Goal: Browse casually: Explore the website without a specific task or goal

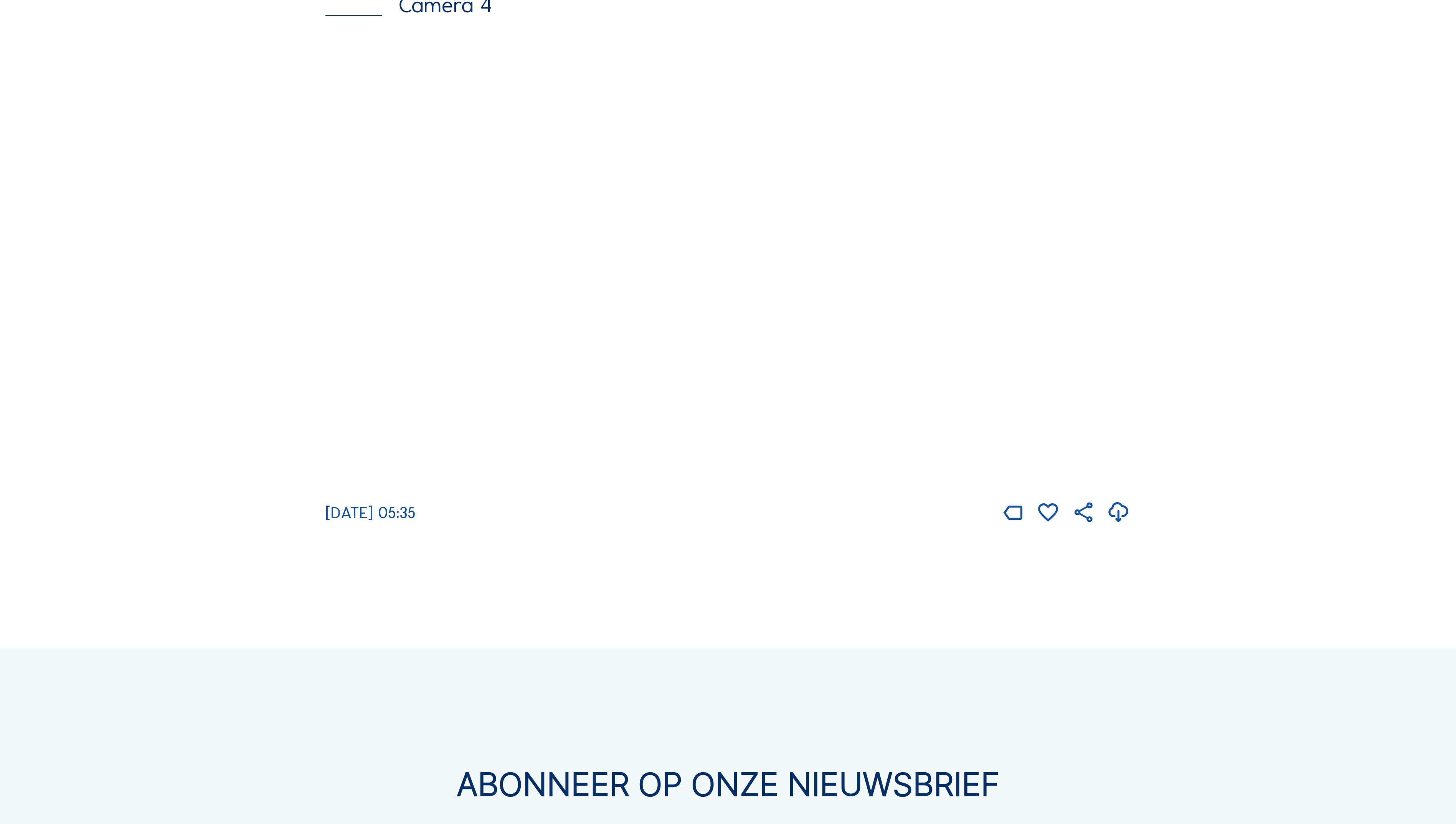
scroll to position [2787, 0]
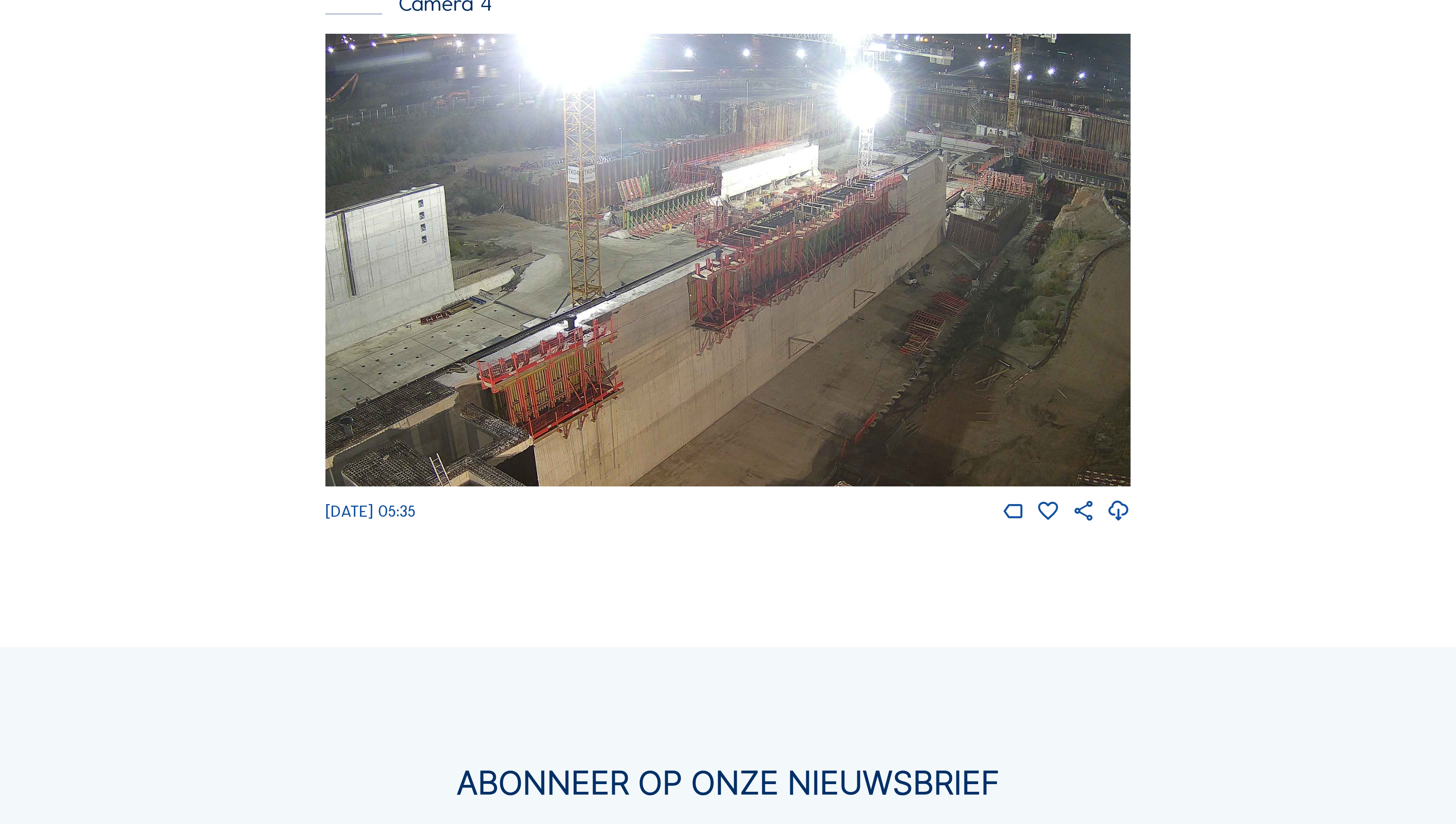
drag, startPoint x: 831, startPoint y: 252, endPoint x: 831, endPoint y: 304, distance: 52.0
click at [831, 304] on img at bounding box center [728, 260] width 805 height 453
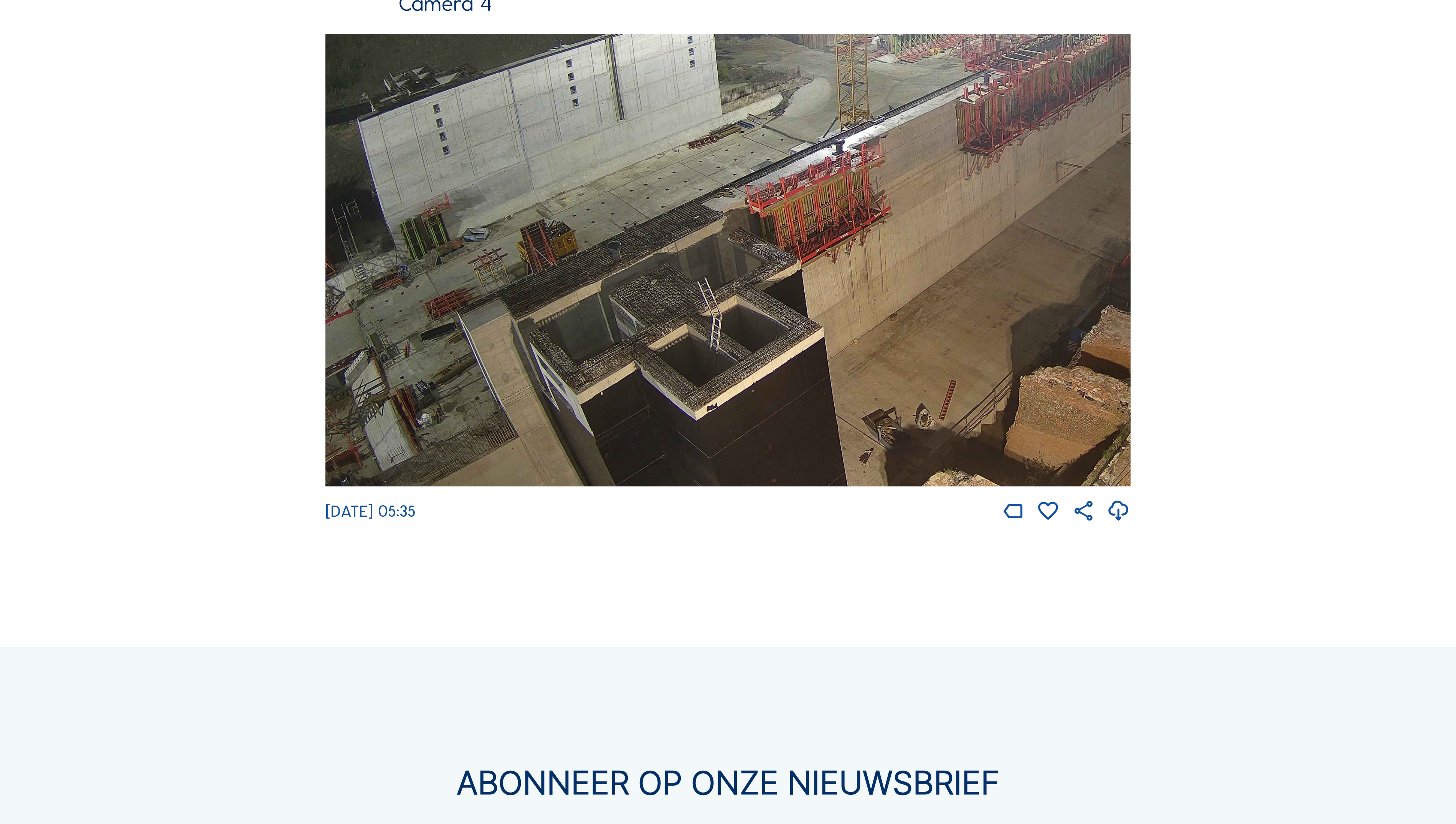
drag, startPoint x: 501, startPoint y: 396, endPoint x: 935, endPoint y: 244, distance: 459.8
click at [923, 249] on img at bounding box center [728, 260] width 805 height 453
drag, startPoint x: 798, startPoint y: 386, endPoint x: 863, endPoint y: 265, distance: 137.4
click at [863, 266] on img at bounding box center [728, 260] width 805 height 453
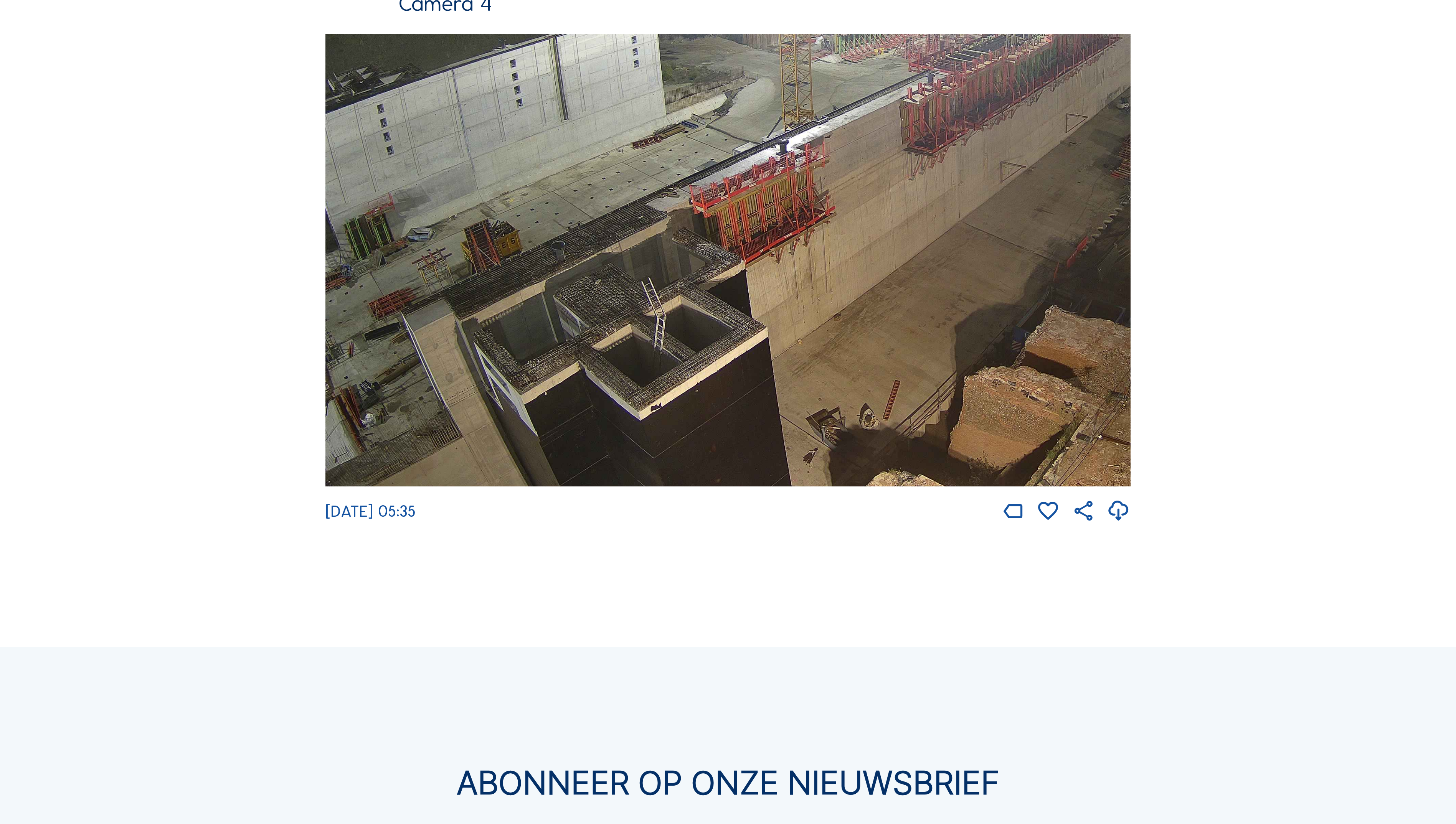
drag, startPoint x: 721, startPoint y: 342, endPoint x: 684, endPoint y: 278, distance: 73.9
click at [684, 278] on img at bounding box center [728, 260] width 805 height 453
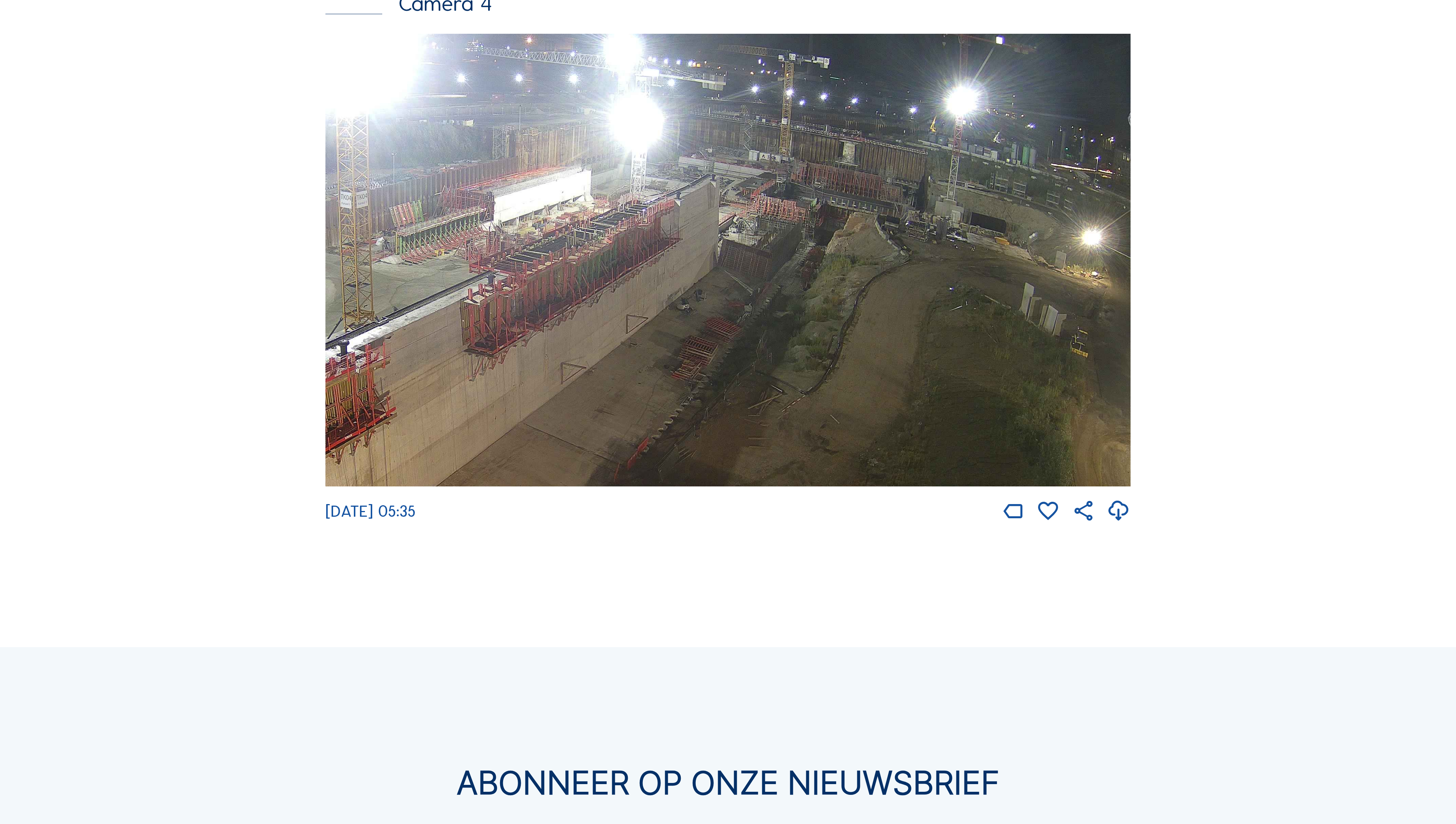
drag, startPoint x: 1075, startPoint y: 386, endPoint x: 634, endPoint y: 468, distance: 448.6
click at [604, 519] on div "[DATE] 05:35" at bounding box center [728, 279] width 805 height 490
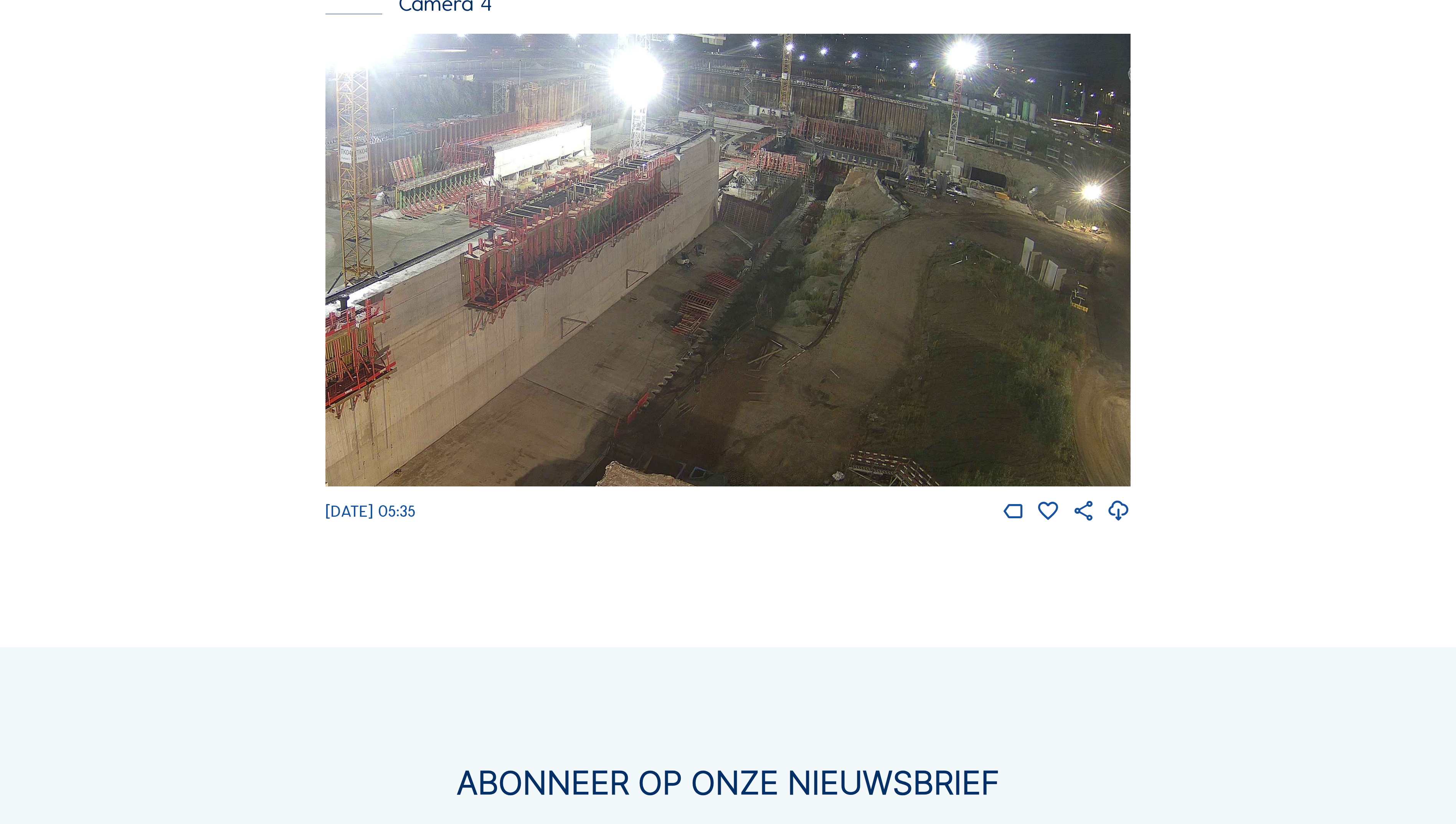
drag, startPoint x: 947, startPoint y: 412, endPoint x: 783, endPoint y: 365, distance: 170.6
click at [783, 365] on img at bounding box center [728, 260] width 805 height 453
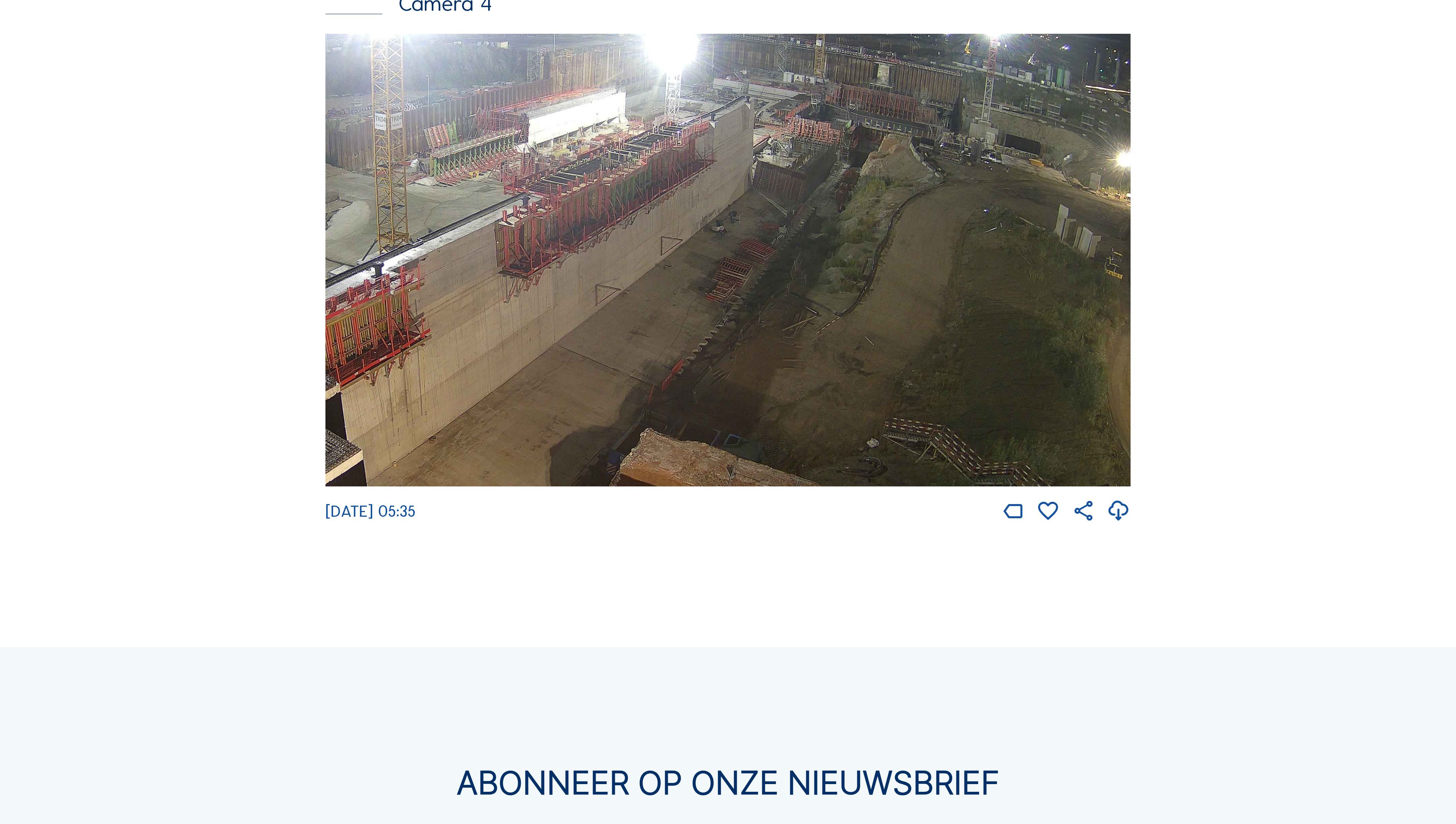
drag, startPoint x: 590, startPoint y: 419, endPoint x: 1065, endPoint y: 331, distance: 483.1
click at [1065, 331] on img at bounding box center [728, 260] width 805 height 453
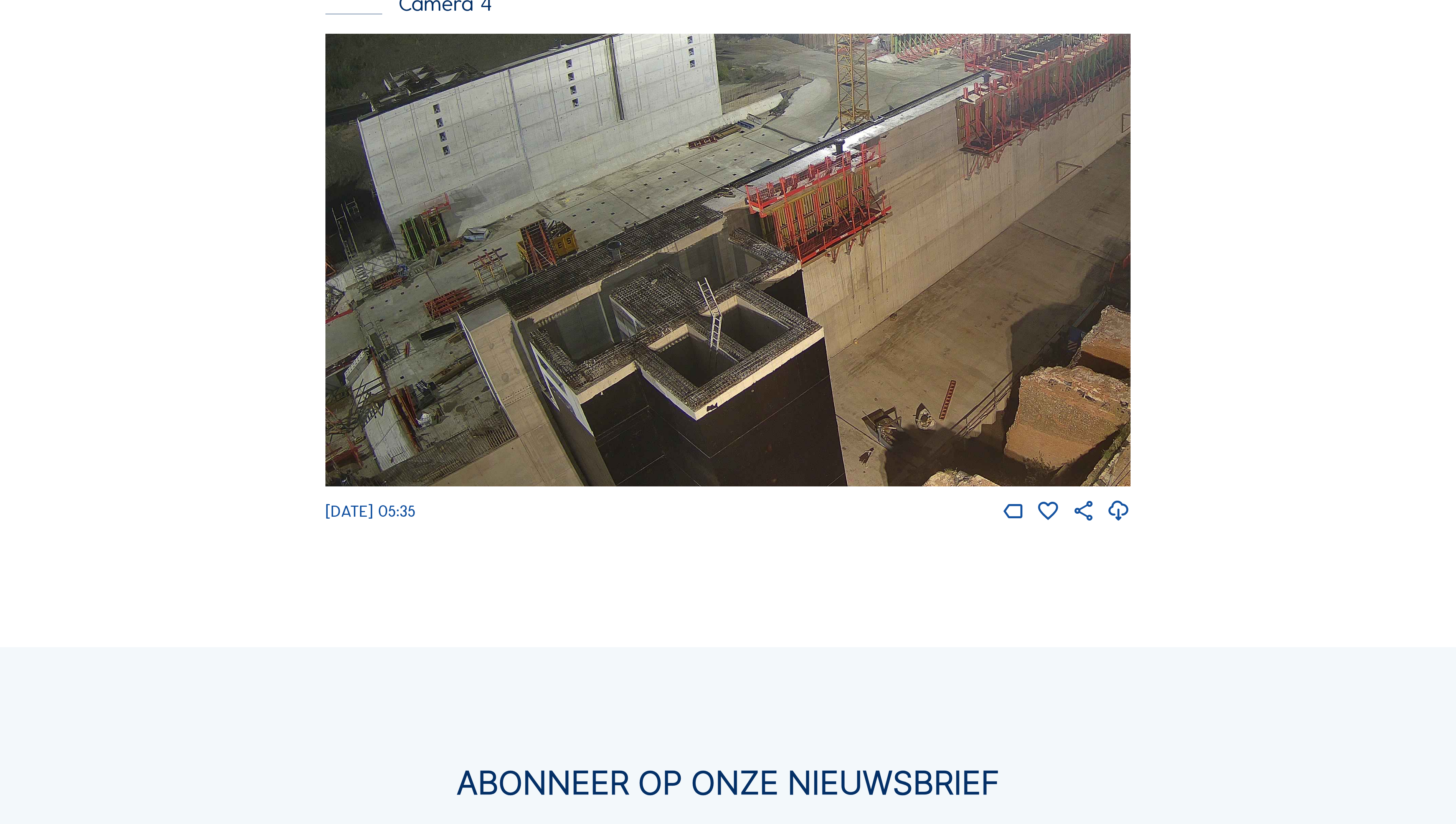
drag, startPoint x: 658, startPoint y: 371, endPoint x: 1186, endPoint y: 295, distance: 533.4
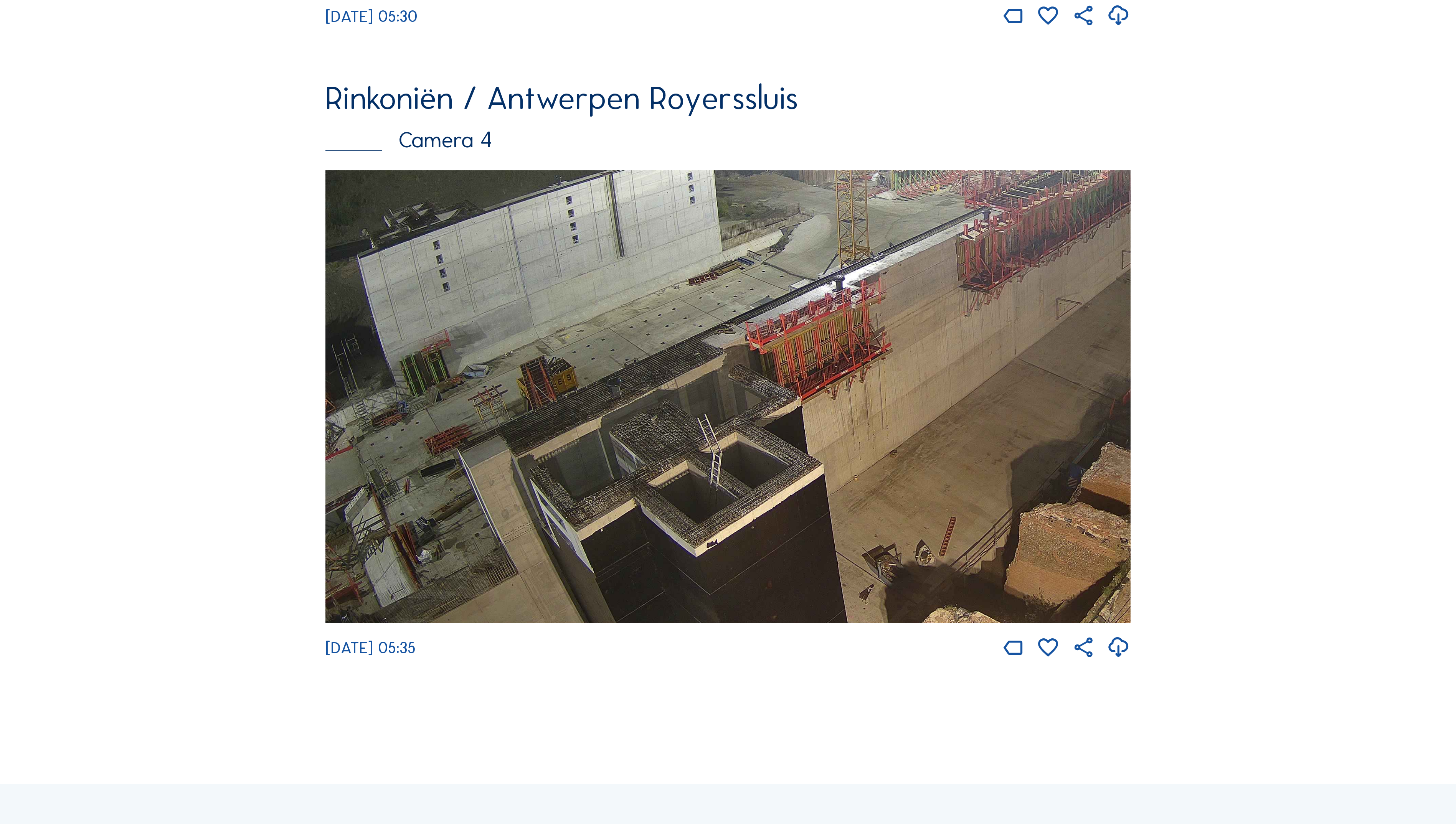
scroll to position [2632, 0]
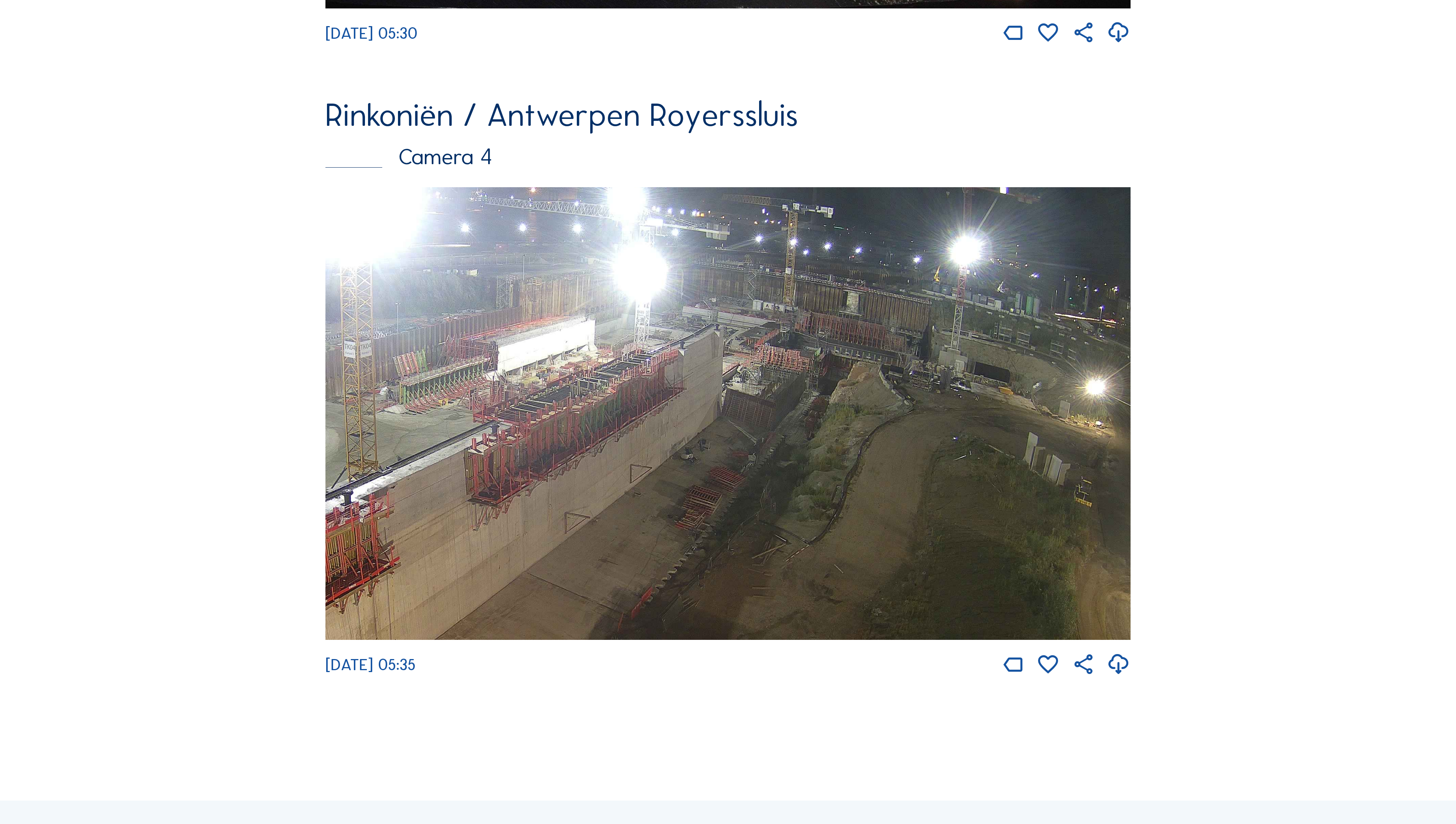
drag, startPoint x: 619, startPoint y: 464, endPoint x: 890, endPoint y: 432, distance: 272.9
click at [843, 443] on img at bounding box center [728, 413] width 805 height 453
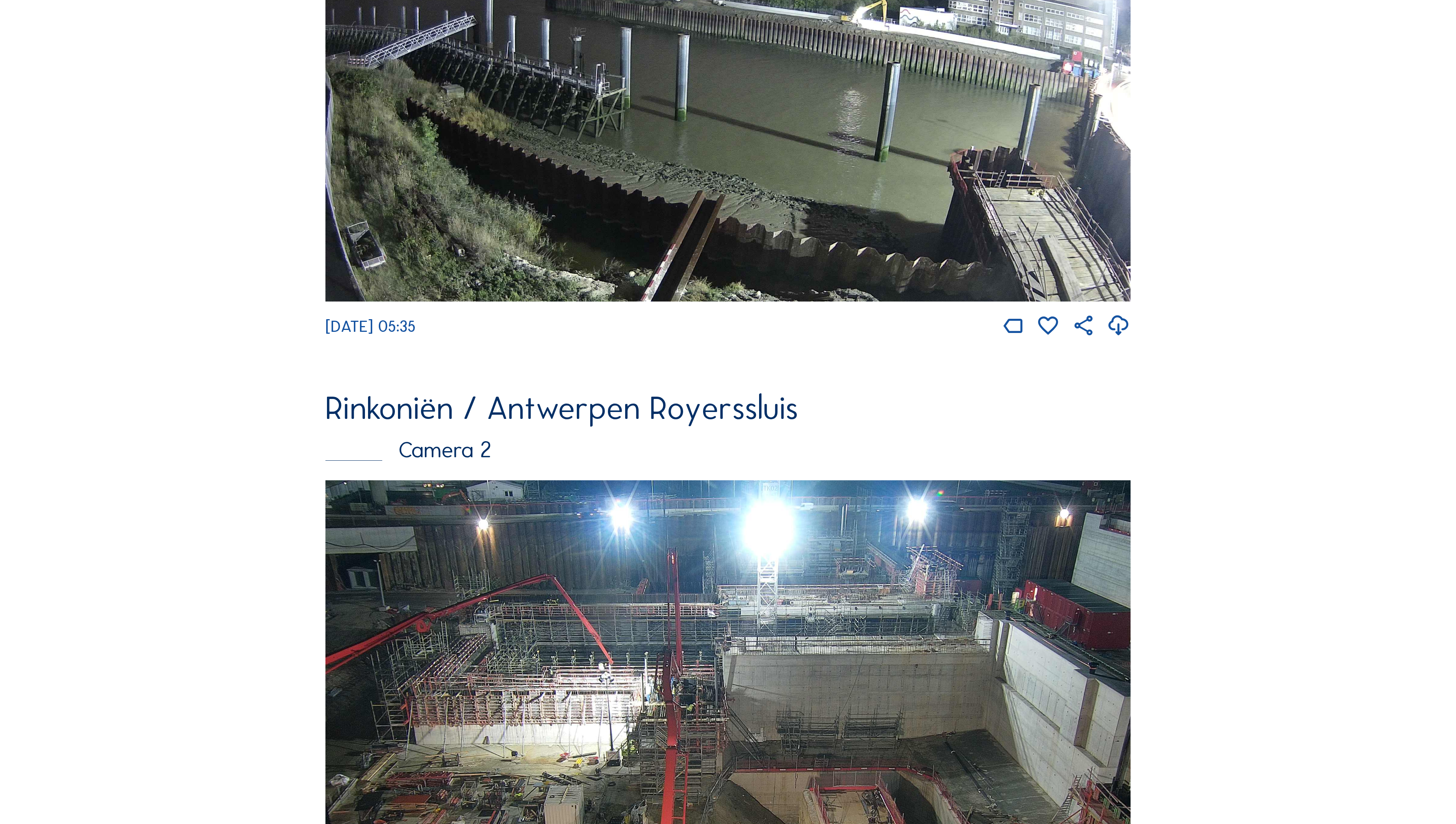
scroll to position [409, 0]
